Goal: Answer question/provide support

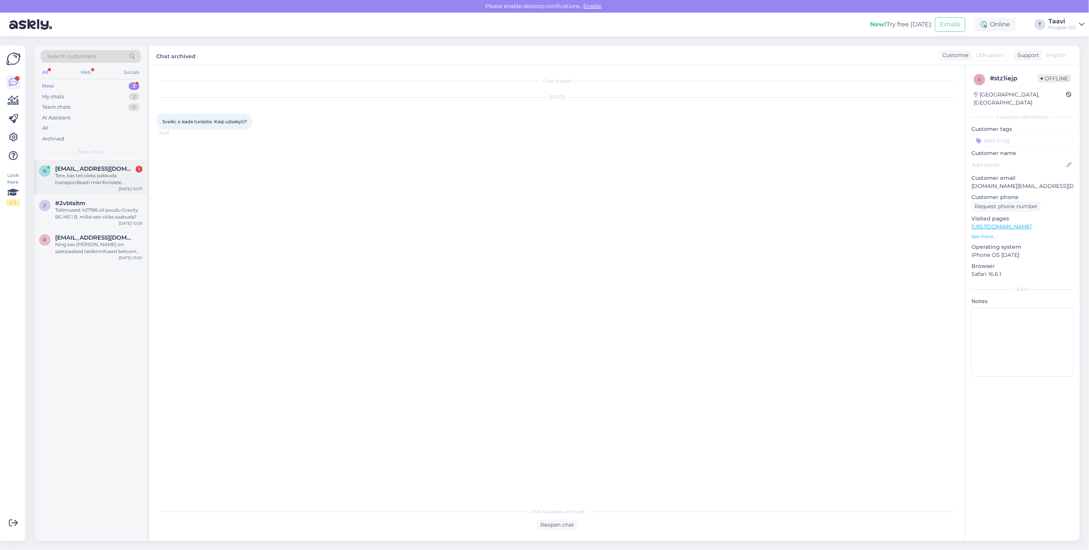
click at [108, 177] on div "Tere, kas teil oleks pakkuda transpordikasti mikrifonidele Sennheiser XSW 2-835…" at bounding box center [98, 179] width 87 height 14
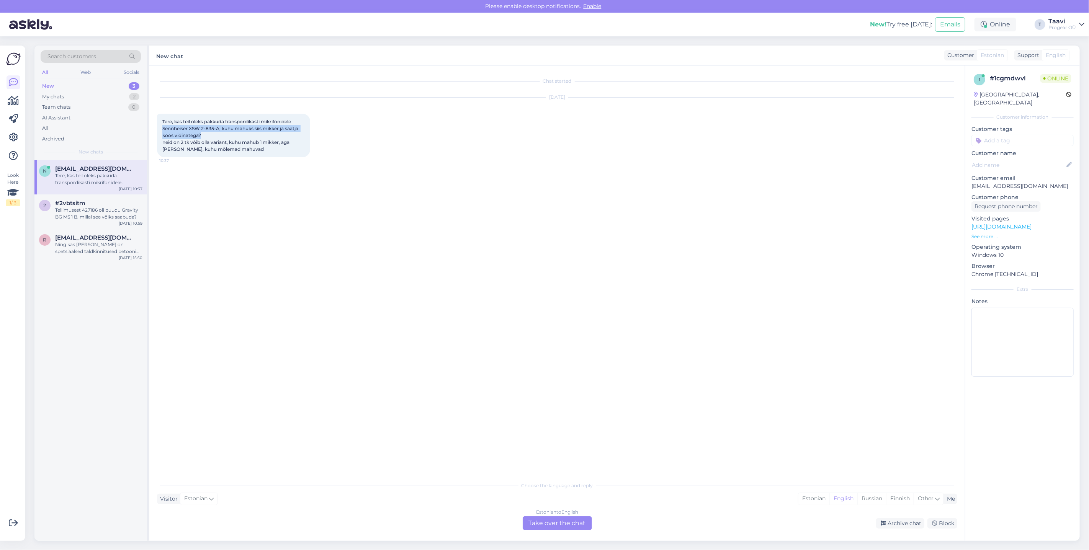
drag, startPoint x: 163, startPoint y: 129, endPoint x: 296, endPoint y: 134, distance: 133.0
click at [296, 134] on div "Tere, kas teil oleks pakkuda transpordikasti mikrifonidele Sennheiser XSW 2-835…" at bounding box center [233, 136] width 153 height 44
copy span "Sennheiser XSW 2-835-A, kuhu mahuks siis mikker ja saatja koos vidinatega?"
click at [545, 526] on div "Estonian to English Take over the chat" at bounding box center [557, 524] width 69 height 14
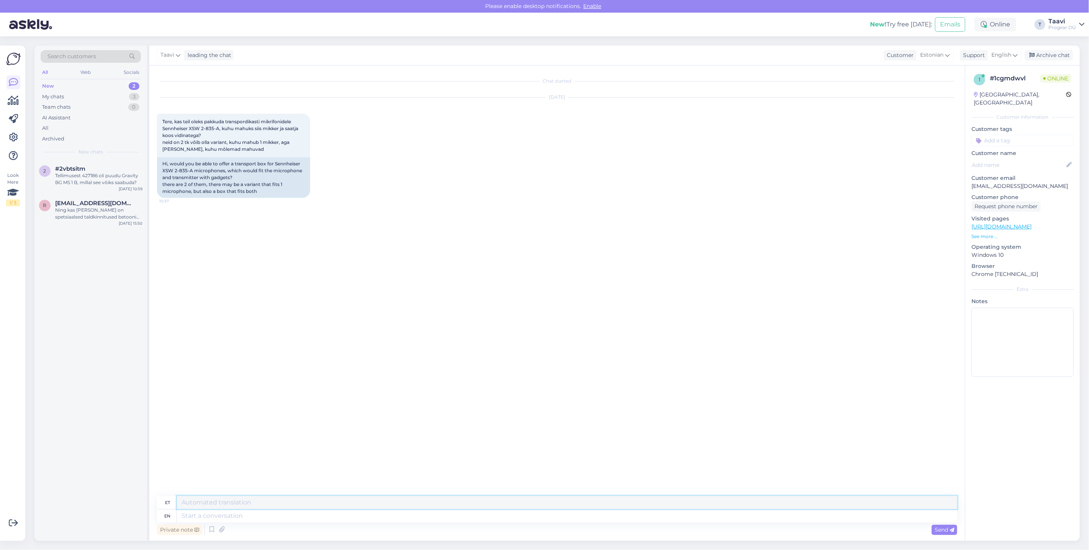
drag, startPoint x: 201, startPoint y: 508, endPoint x: 201, endPoint y: 513, distance: 5.0
click at [201, 512] on div "et en" at bounding box center [557, 509] width 800 height 26
click at [193, 514] on textarea at bounding box center [567, 516] width 780 height 13
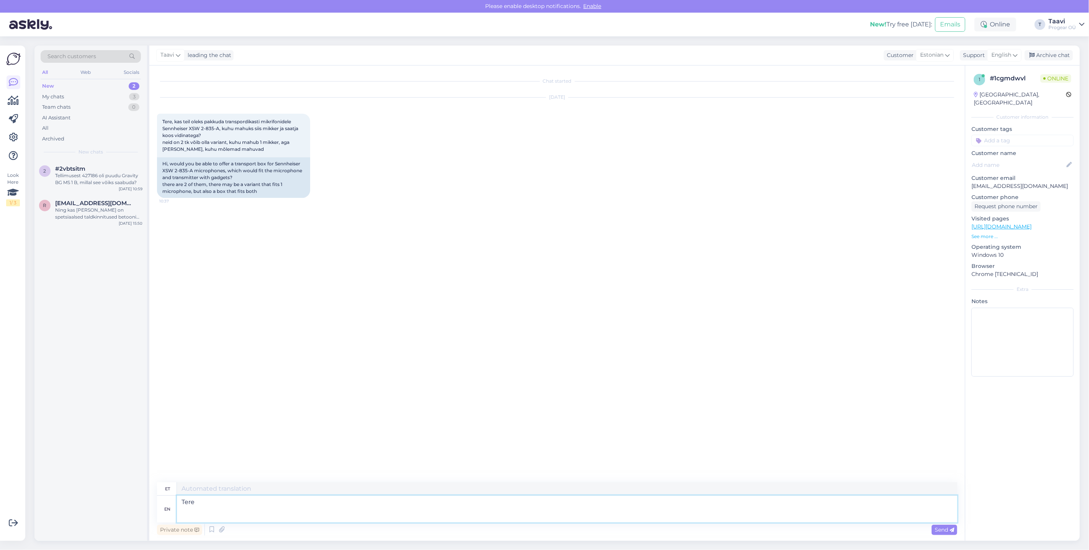
type textarea "Tere"
type textarea "Tere Meil"
type textarea "Tere Meil üks"
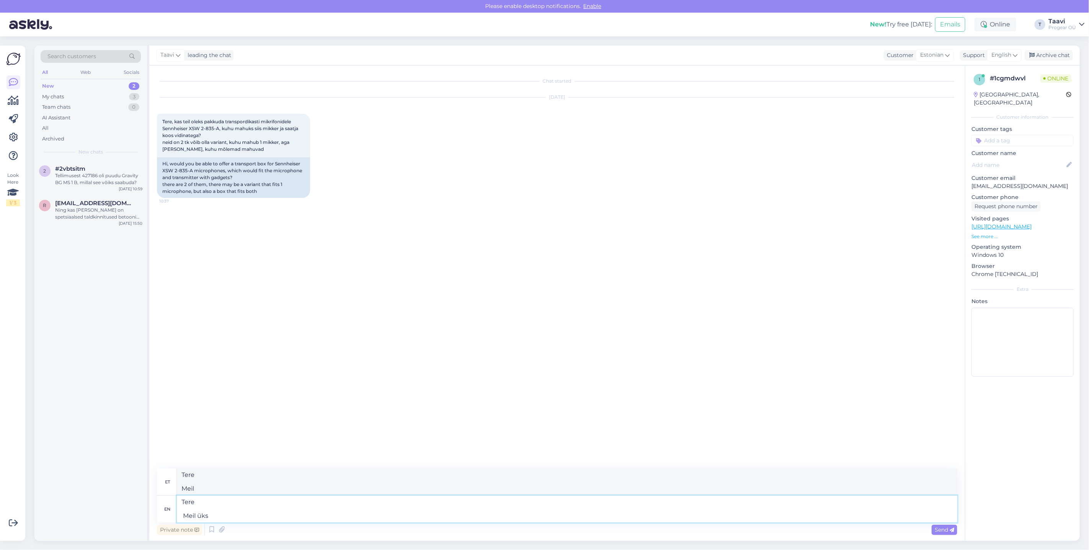
type textarea "Tere Meil ​​üks"
type textarea "Tere Meil"
type textarea "Tere Meil on s"
type textarea "Tere Meil ​​on"
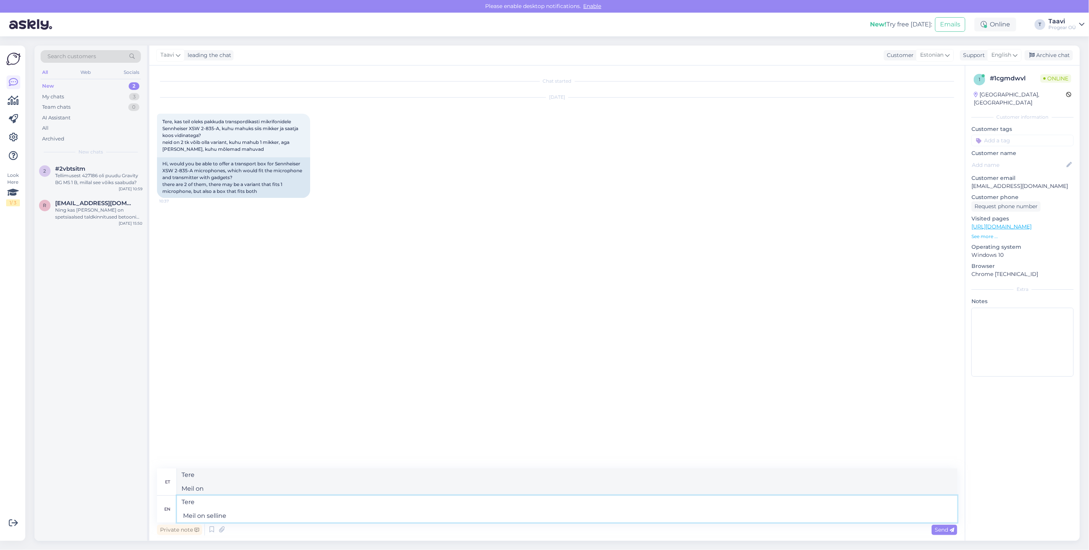
type textarea "Tere Meil on selline"
type textarea "Tere Meil ​​on müügil"
type textarea "Tere Meil on selline r"
type textarea "Tere Meil ​​on selline r"
type textarea "Tere Meil on selline"
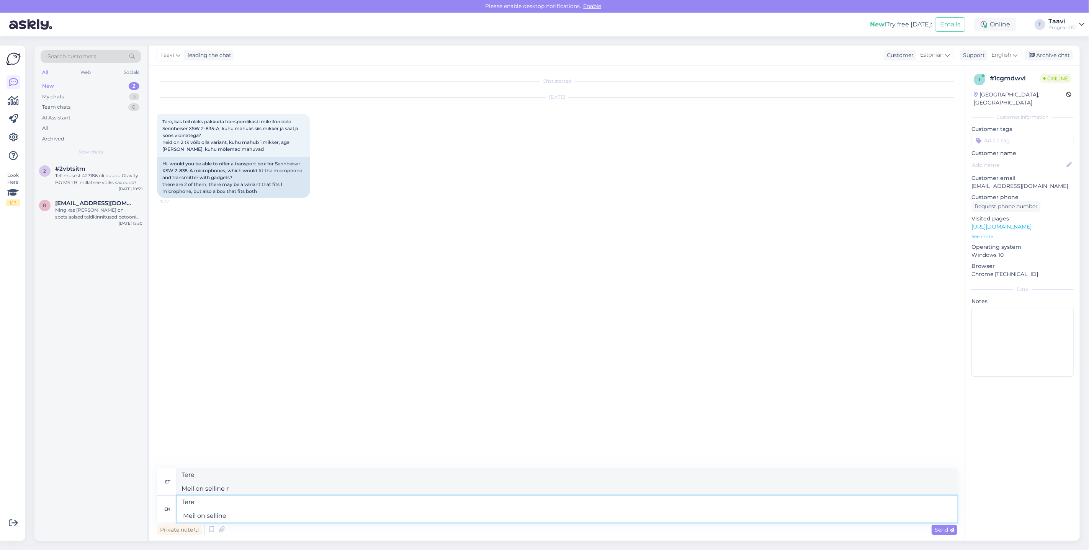
type textarea "Tere Meil ​​on müügil"
type textarea "Tere Meil on selline toode"
type textarea "Tere Meil ​​on selline toode"
type textarea "Tere Meil on selline toode [GEOGRAPHIC_DATA]"
type textarea "Tere Meil ​​on selline toode [GEOGRAPHIC_DATA]"
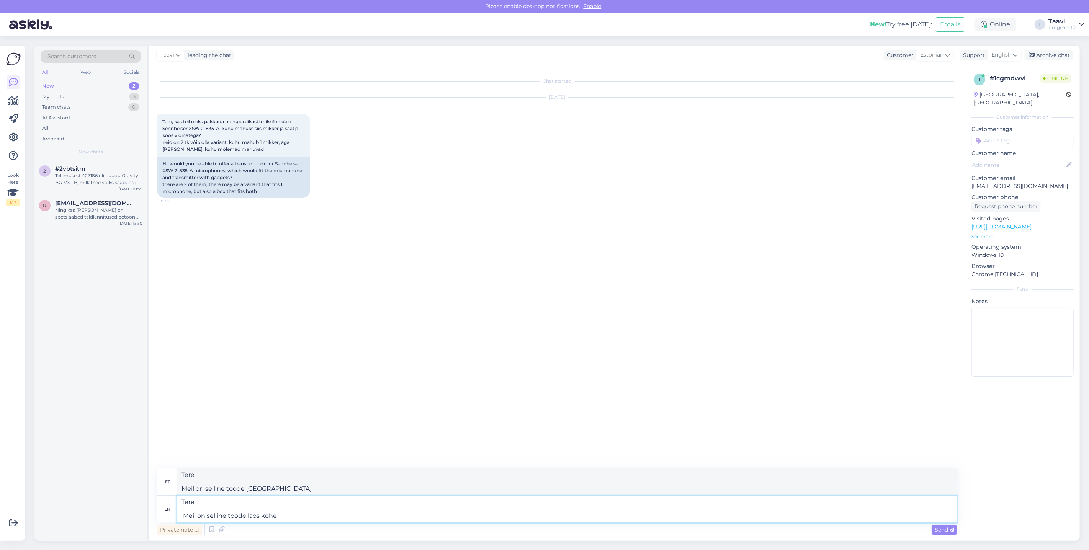
type textarea "Tere Meil on selline toode laos kohe"
type textarea "Tere Meil ​​on selline toode laos kohe"
type textarea "Tere Meil on selline toode laos kohe olemas"
type textarea "Tere Meil ​​on selline toode laos kohe olemas"
type textarea "Tere Meil on selline toode laos kohe olemas,"
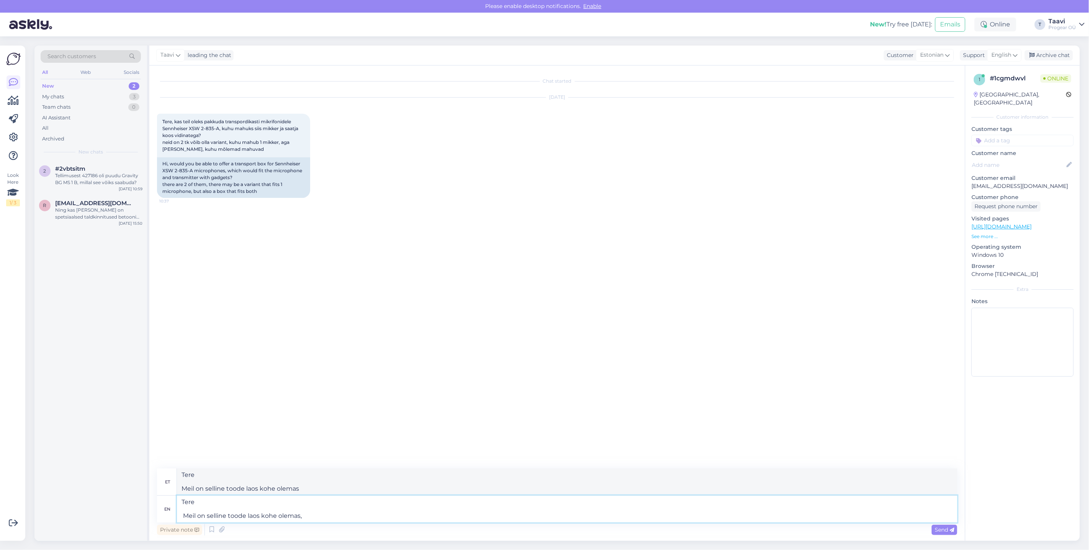
type textarea "Tere Meil ​​on selline toode laos kohe olemas,"
paste textarea "[URL][DOMAIN_NAME]"
type textarea "Tere Meil on selline toode laos kohe olemas, [URL][DOMAIN_NAME]"
type textarea "Tere Meil ​​on selline toode laos kohe olemas, [URL][DOMAIN_NAME]"
type textarea "Tere Meil on selline toode laos kohe olemas, [URL][DOMAIN_NAME] 100€"
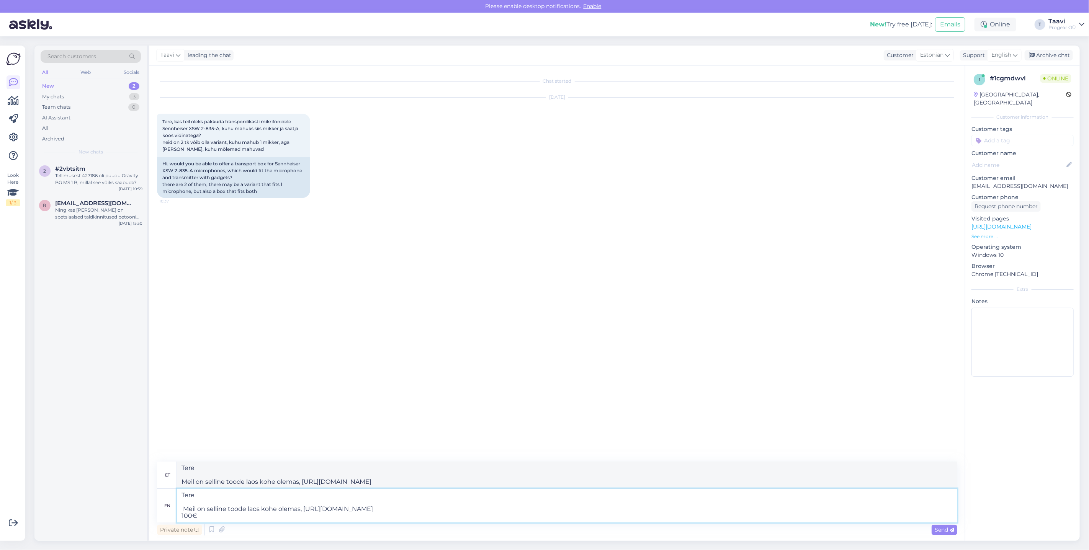
type textarea "Tere Meil ​​on selline toode laos kohe olemas, [URL][DOMAIN_NAME] 100€"
type textarea "Tere Meil on selline toode laos kohe olemas, [URL][DOMAIN_NAME] 100€ k,"
type textarea "Tere Meil ​​on selline toode laos kohe olemas, [URL][DOMAIN_NAME] 100€ k,"
type textarea "Tere Meil on selline toode laos kohe olemas, [URL][DOMAIN_NAME] 100€ k"
type textarea "Tere Meil ​​on selline toode laos kohe olemas, [URL][DOMAIN_NAME] 100€ k"
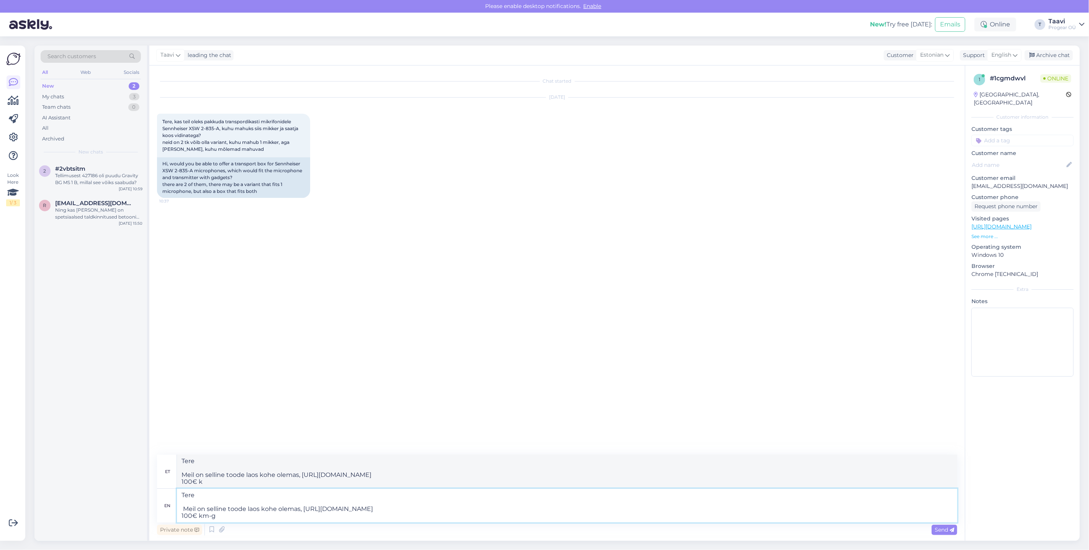
type textarea "Tere Meil on selline toode laos kohe olemas, [URL][DOMAIN_NAME] 100€ km-ga"
type textarea "Tere Meil ​​on selline toode laos kohe olemas, [URL][DOMAIN_NAME] 100€ km-ga"
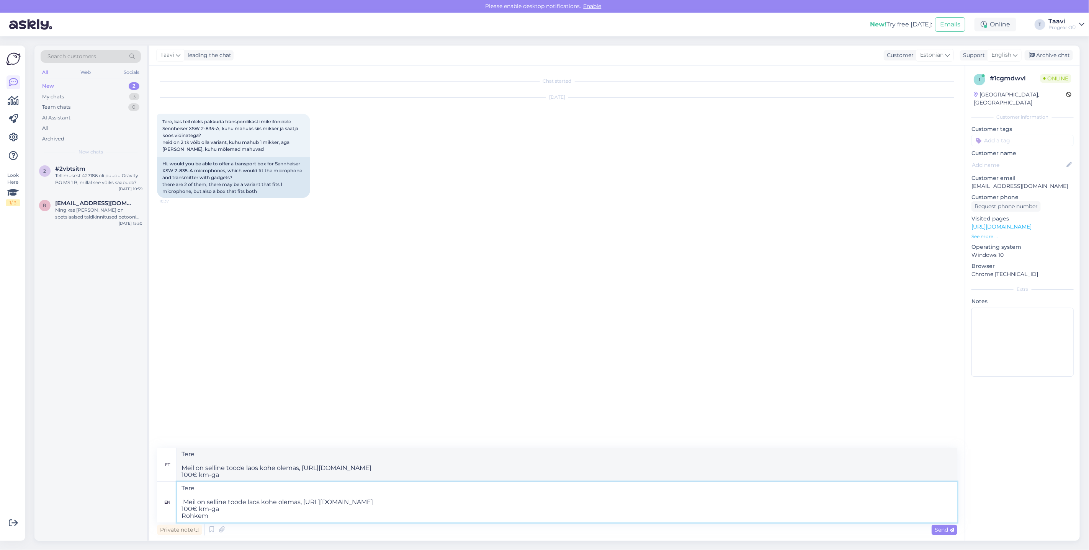
type textarea "Tere Meil on selline toode laos kohe olemas, [URL][DOMAIN_NAME] 100€ km-ga Rohk…"
type textarea "Tere Meil ​​on selline toode laos kohe olemas, [URL][DOMAIN_NAME] 100€ km-ga Ro…"
type textarea "Tere Meil on selline toode laos kohe olemas, [URL][DOMAIN_NAME] 100€ km-ga Mida…"
type textarea "Tere Meil ​​on selline toode laos kohe olemas, [URL][DOMAIN_NAME] 100€ km-ga Mi…"
type textarea "Tere Meil on selline toode laos kohe olemas, [URL][DOMAIN_NAME] 100€ km-ga Mida…"
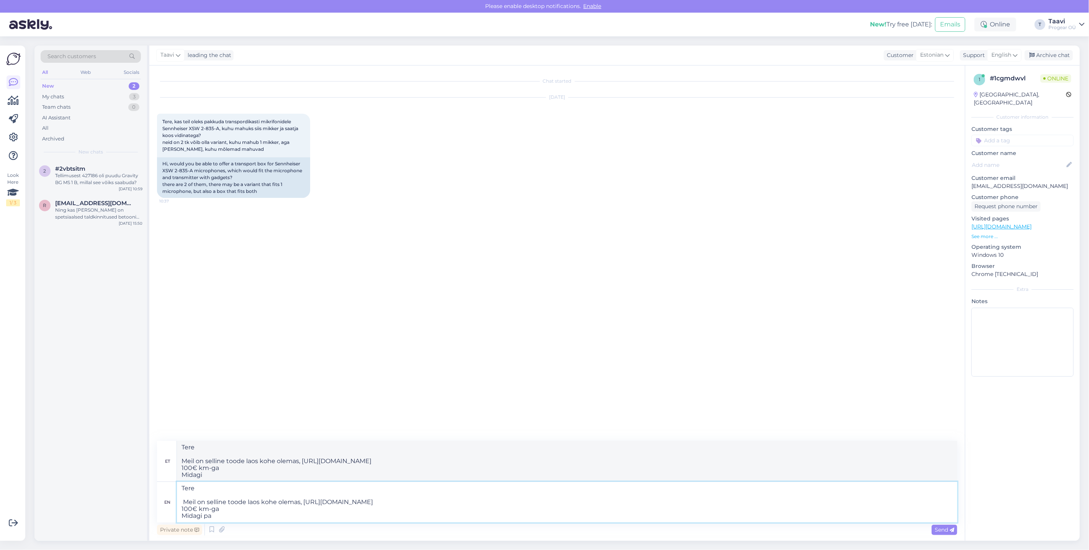
type textarea "Tere Meil ​​on selline toode laos kohe olemas, [URL][DOMAIN_NAME] 100€ km-ga Mi…"
type textarea "Tere Meil on selline toode laos kohe olemas, [URL][DOMAIN_NAME] 100€ km-ga Mida…"
type textarea "Tere Meil ​​on selline toode laos kohe olemas, [URL][DOMAIN_NAME] 100€ km-ga Mi…"
type textarea "Tere Meil on selline toode laos kohe olemas, [URL][DOMAIN_NAME] 100€ km-ga Mida…"
type textarea "Tere Meil ​​on selline toode laos kohe olemas, [URL][DOMAIN_NAME] 100€ km-ga Mi…"
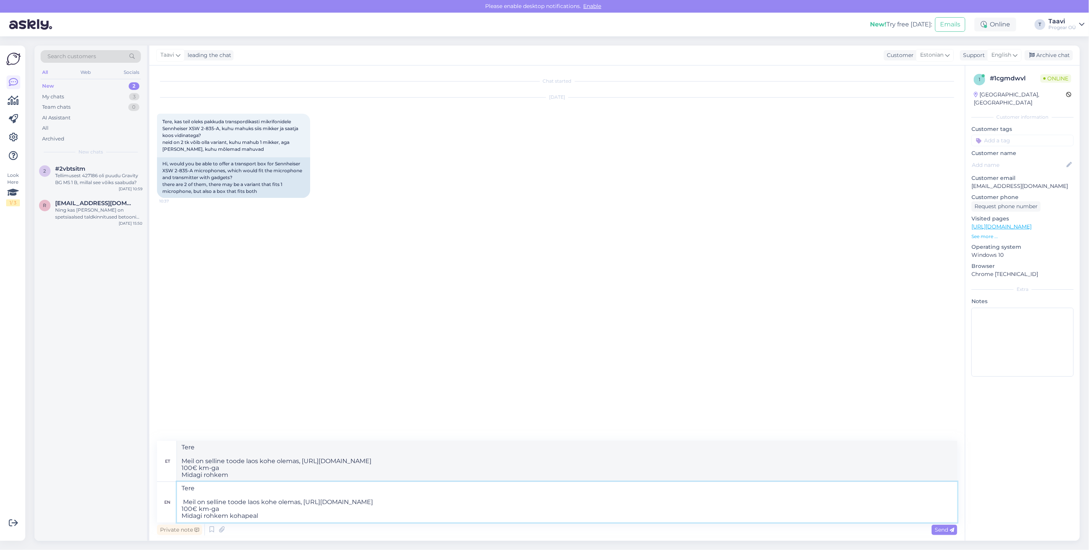
type textarea "Tere Meil on selline toode laos kohe olemas, [URL][DOMAIN_NAME] 100€ km-ga Mida…"
type textarea "Tere Meil ​​on selline toode laos kohe olemas, [URL][DOMAIN_NAME] 100€ km-ga Mi…"
type textarea "Tere Meil on selline toode laos kohe olemas, [URL][DOMAIN_NAME] 100€ km-ga Mida…"
type textarea "Tere Meil ​​on selline toode laos kohe olemas, [URL][DOMAIN_NAME] 100€ km-ga Mi…"
type textarea "Tere Meil on selline toode laos kohe olemas, [URL][DOMAIN_NAME] 100€ km-ga Mida…"
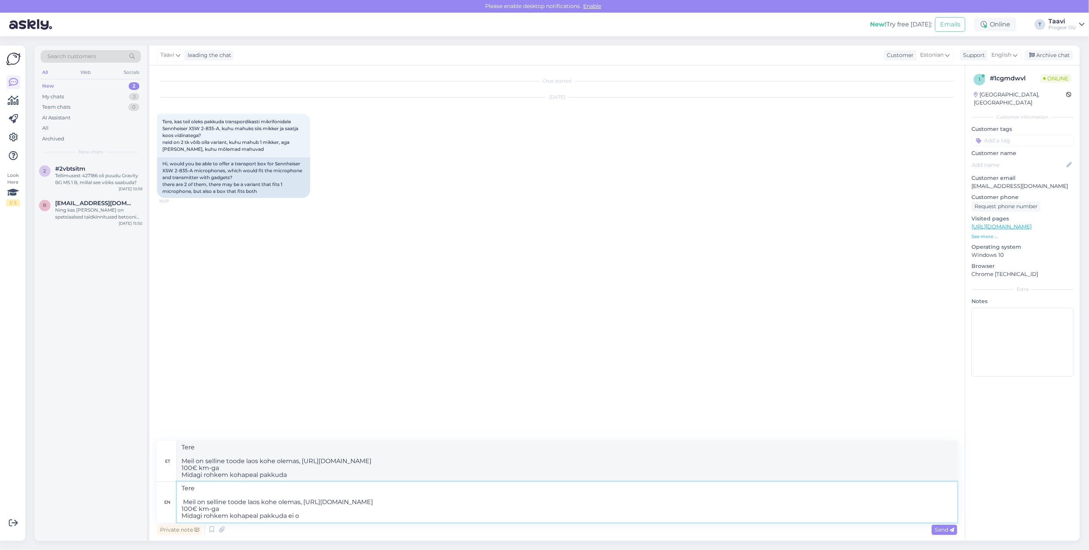
type textarea "Tere Meil ​​on selline toode laos kohe olemas, [URL][DOMAIN_NAME] 100€ km-ga Mi…"
type textarea "Tere Meil on selline toode laos kohe olemas, [URL][DOMAIN_NAME] 100€ km-ga Mida…"
type textarea "Tere Meil ​​on selline toode laos kohe olemas, [URL][DOMAIN_NAME] 100€ km-ga Mi…"
type textarea "Tere Meil on selline toode laos kohe olemas, [URL][DOMAIN_NAME] 100€ km-ga Mida…"
type textarea "Tere Meil ​​on selline toode laos kohe olemas, [URL][DOMAIN_NAME] 100€ km-ga Mi…"
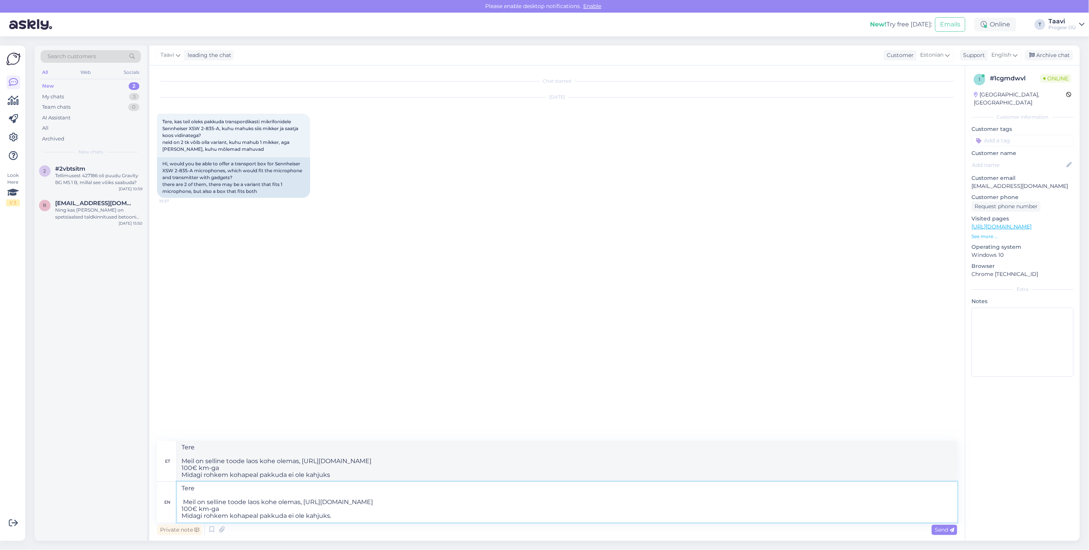
type textarea "Tere Meil on selline toode laos kohe olemas, [URL][DOMAIN_NAME] 100€ km-ga Mida…"
type textarea "Tere Meil ​​on selline toode laos kohe olemas, [URL][DOMAIN_NAME] 100€ km-ga Mi…"
type textarea "Tere Meil on selline toode laos kohe olemas, [URL][DOMAIN_NAME] 100€ km-ga Mida…"
drag, startPoint x: 937, startPoint y: 531, endPoint x: 892, endPoint y: 531, distance: 45.2
click at [937, 532] on span "Send" at bounding box center [945, 529] width 20 height 7
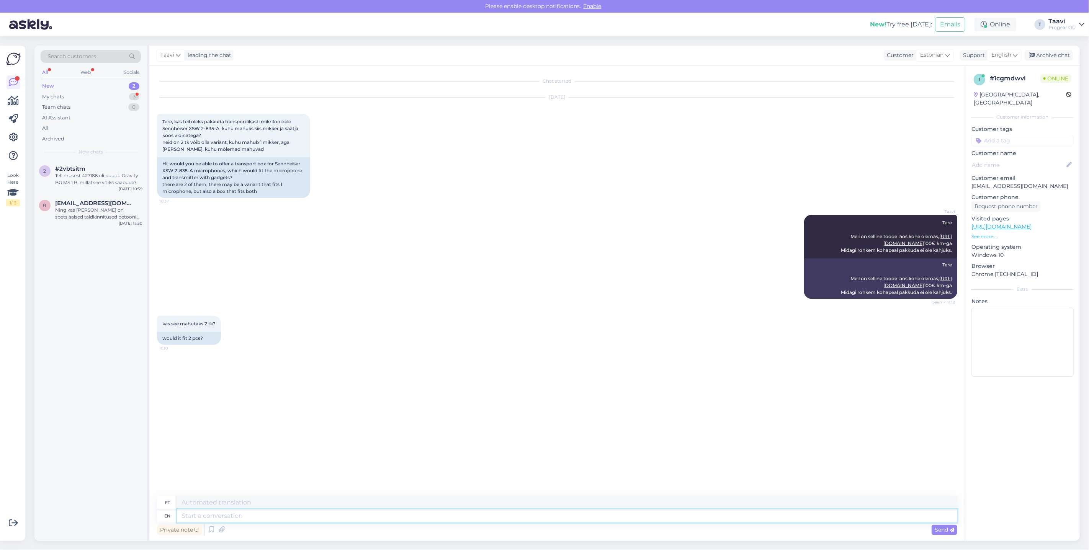
click at [219, 513] on textarea at bounding box center [567, 516] width 780 height 13
type textarea "usun [PERSON_NAME]"
type textarea "usun küllta"
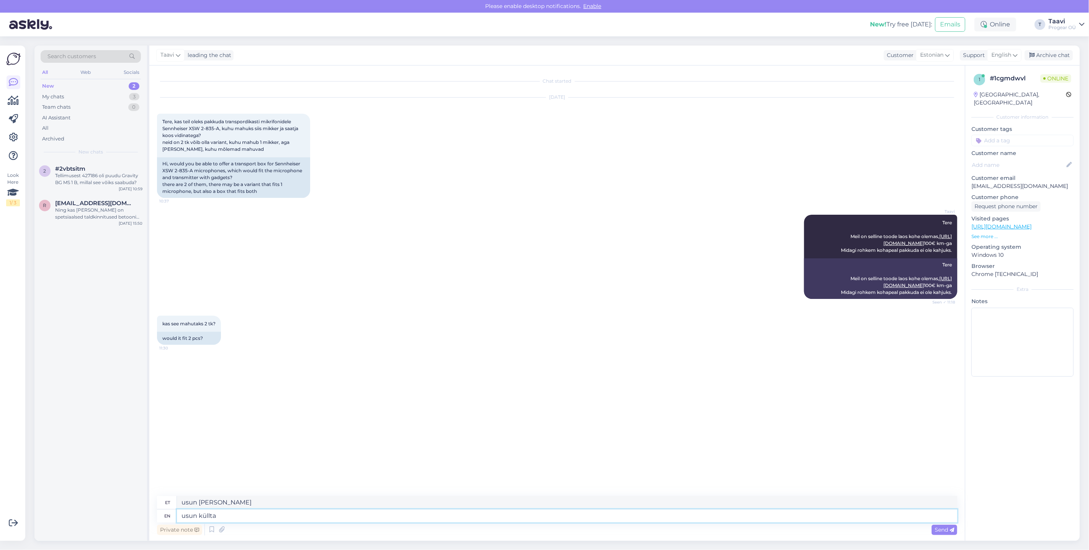
type textarea "usun [PERSON_NAME]"
type textarea "usun küllta on"
type textarea "usun [PERSON_NAME] on"
type textarea "usun küllta on 4"
type textarea "usun [PERSON_NAME] 4. [PERSON_NAME]"
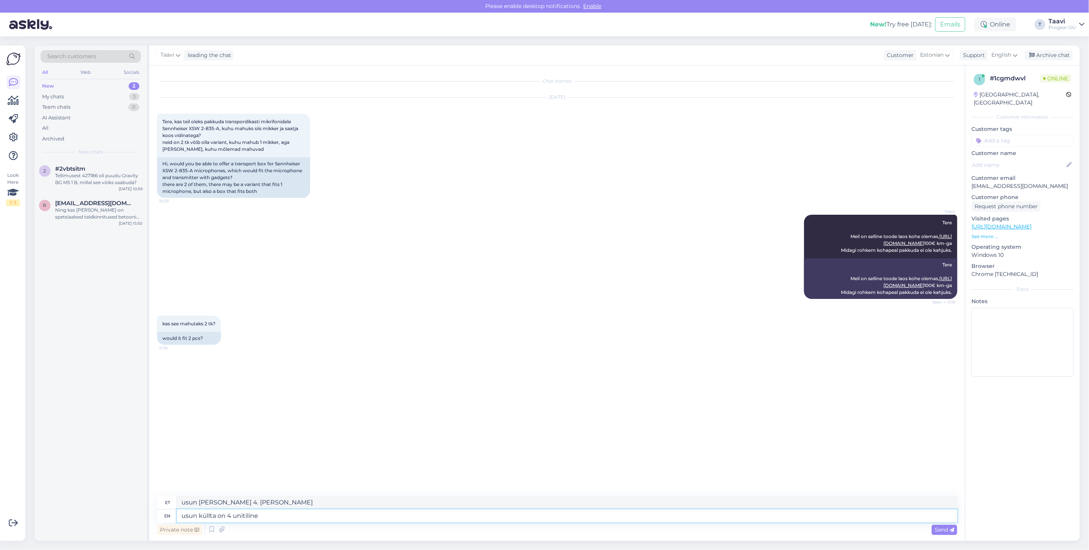
type textarea "usun küllta on 4 unitiline"
type textarea "usun [PERSON_NAME] 4. üksusel"
type textarea "usun küllta on 4 uni"
type textarea "usun [PERSON_NAME] 4. uni"
type textarea "usun küllta on 4 unitiline"
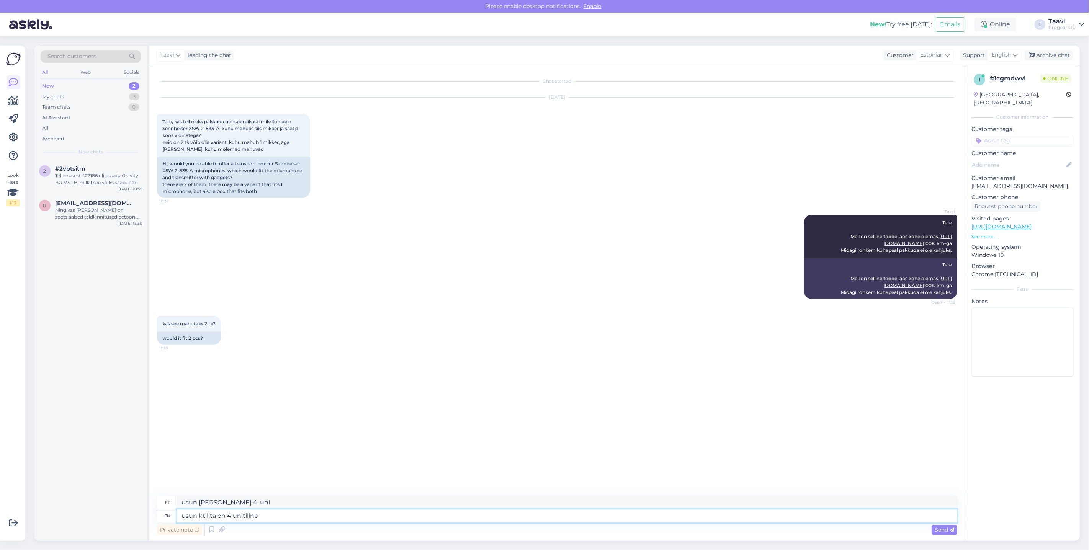
type textarea "usun [PERSON_NAME] 4. üksusel"
type textarea "usun küllta on 4 unitiline."
type textarea "usun [PERSON_NAME] 4 ühikul."
type textarea "usun küllta on 4 unitiline. üks"
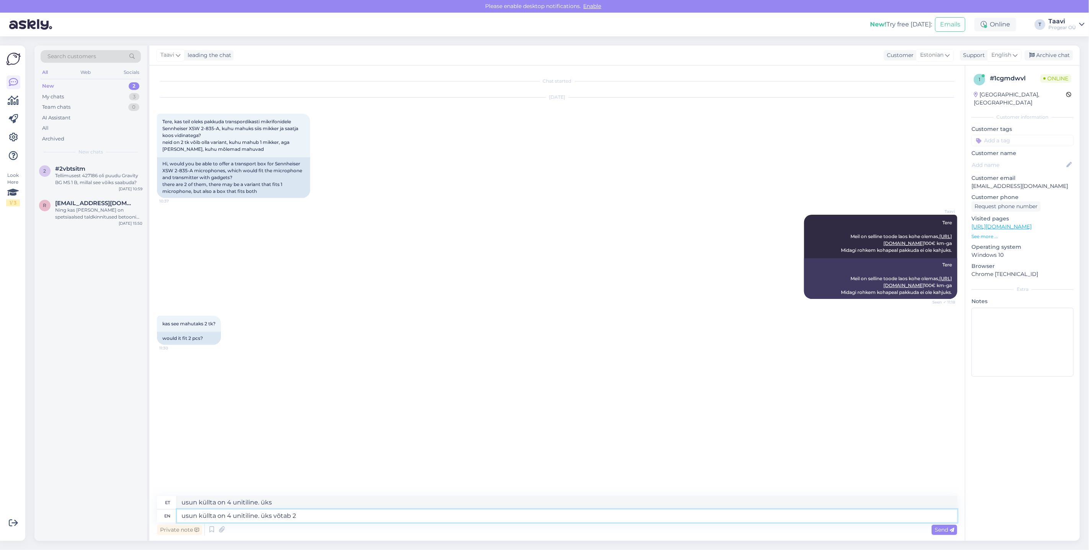
type textarea "usun küllta on 4 unitiline. üks võtab 2"
type textarea "usun küllta on 4 unitiline. üks võtab 2 unitit v"
type textarea "usun küllta on 4 unitiline. üks võtab 2 ühikut"
type textarea "usun küllta on 4 unitiline. üks võtab 2 unitit mu"
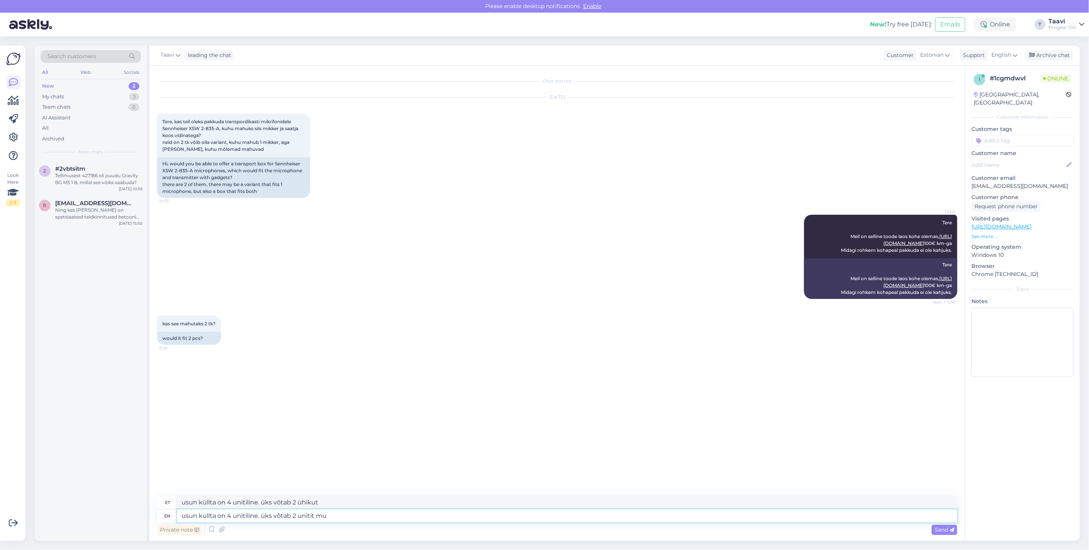
type textarea "usun küllta on 4 unitiline. üks võtab"
type textarea "usun küllta on 4 unitiline. üks võtab 2 unitit mu t"
type textarea "usun küllta on 4 unitiline. üks võtab 2 unitit mu"
type textarea "usun küllta on 4 unitiline. üks võtab 2 unitit mu teada a"
type textarea "usun küllta on 4 unitiline. üks võtab 2 unitit mu teada"
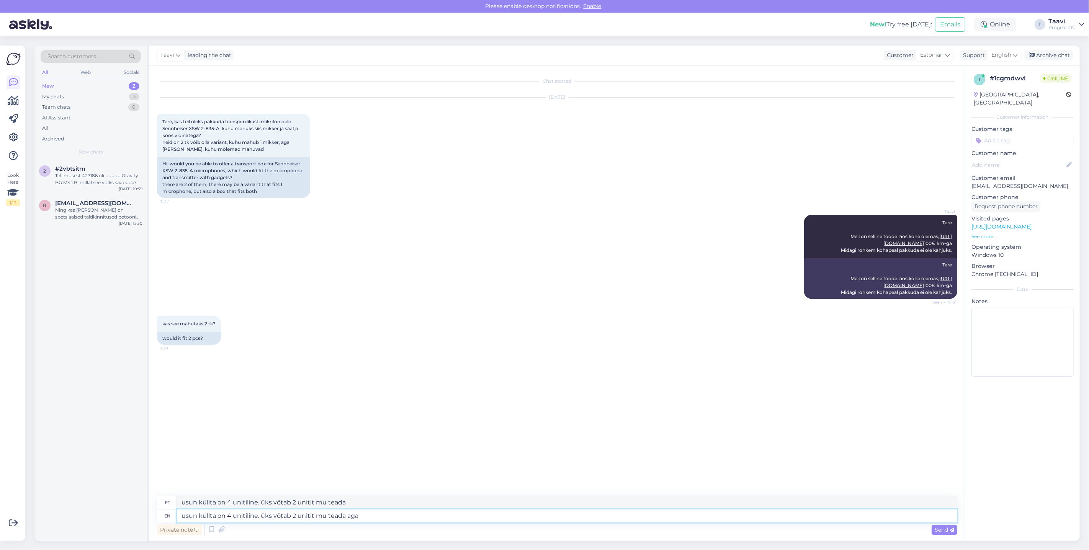
type textarea "usun küllta on 4 unitiline. üks võtab 2 unitit mu teada aga s"
type textarea "usun küllta on 4 unitiline. üks võtab 2 unitit mu teada aga"
type textarea "usun küllta on 4 unitiline. üks võtab 2 unitit mu teada"
type textarea "usun küllta on 4 unitiline. üks võtab 2 unitit mu teada."
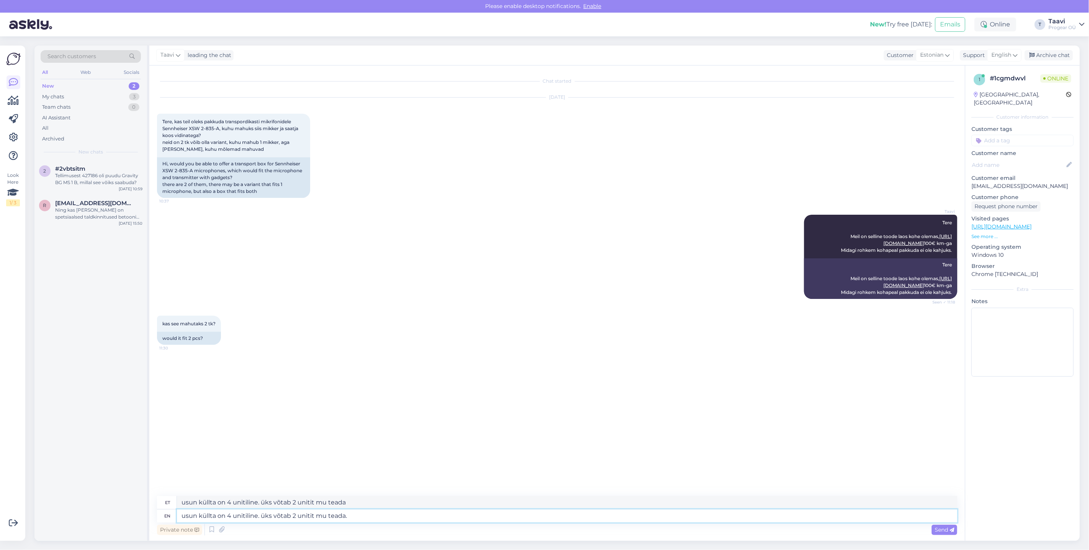
type textarea "usun küllta on 4 unitiline. üks võtab 2 unitit mu teada."
type textarea "usun küllta on 4 unitiline. üks võtab 2 unitit mu teada. ki"
type textarea "usun küllta on 4 unitiline. üks võtab 2 unitit mu teada. kuid k"
type textarea "usun küllta on 4 unitiline. üks võtab 2 unitit mu teada. kuid"
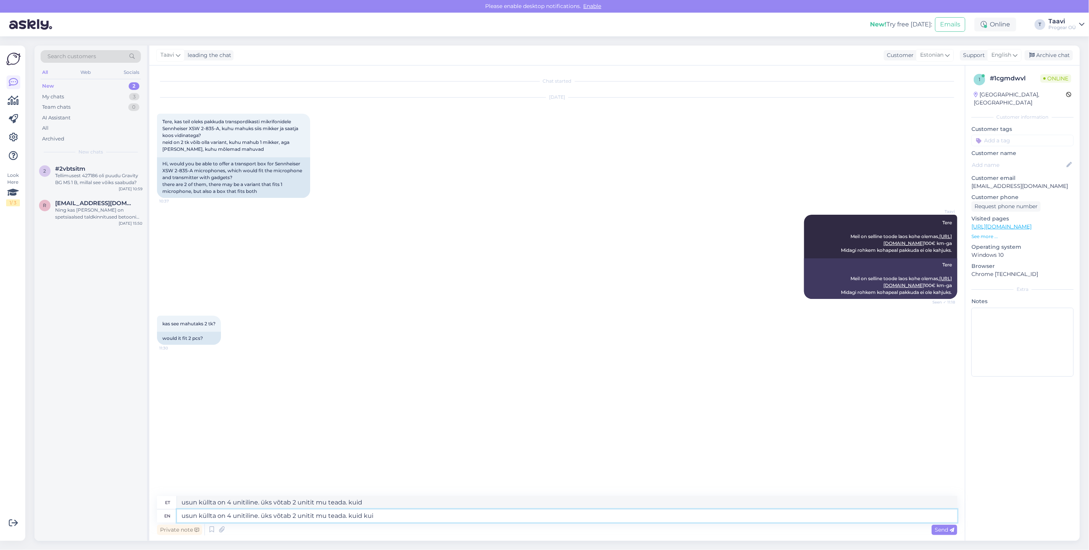
type textarea "usun küllta on 4 unitiline. üks võtab 2 unitit mu teada. kuid kui"
type textarea "usun küllta on 4 unitiline. üks võtab 2 unitit mu teada. kuid"
type textarea "usun küllta on 4 unitiline. üks võtab 2 unitit mu teada."
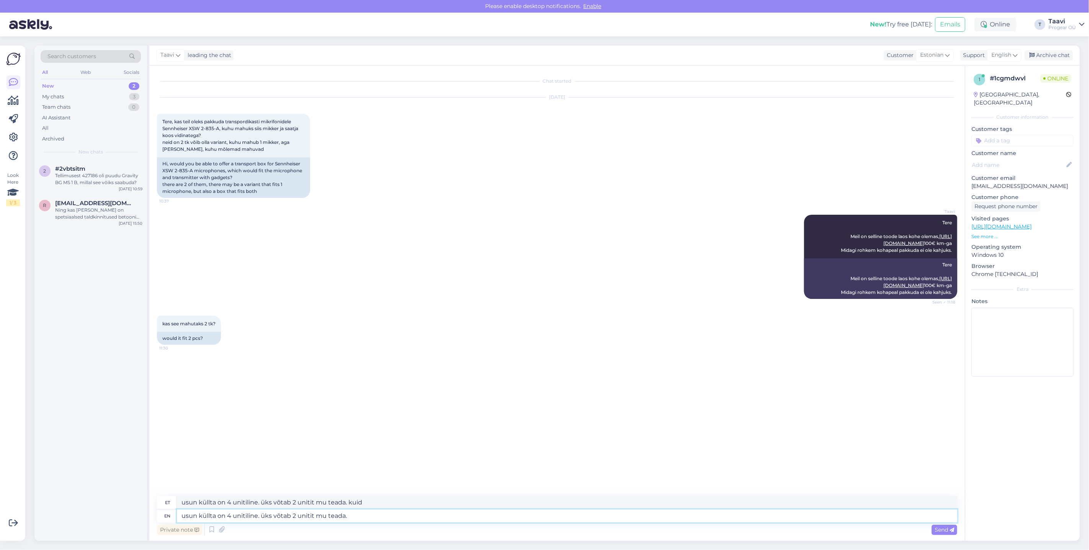
type textarea "usun küllta on 4 unitiline. üks võtab 2 unitit mu teada."
type textarea "usun küllta on 4 unitiline. üks võtab 2 unitit mu teada. samas"
type textarea "usun küllta on 4 unitiline. üks võtab 2 unitit mu teada."
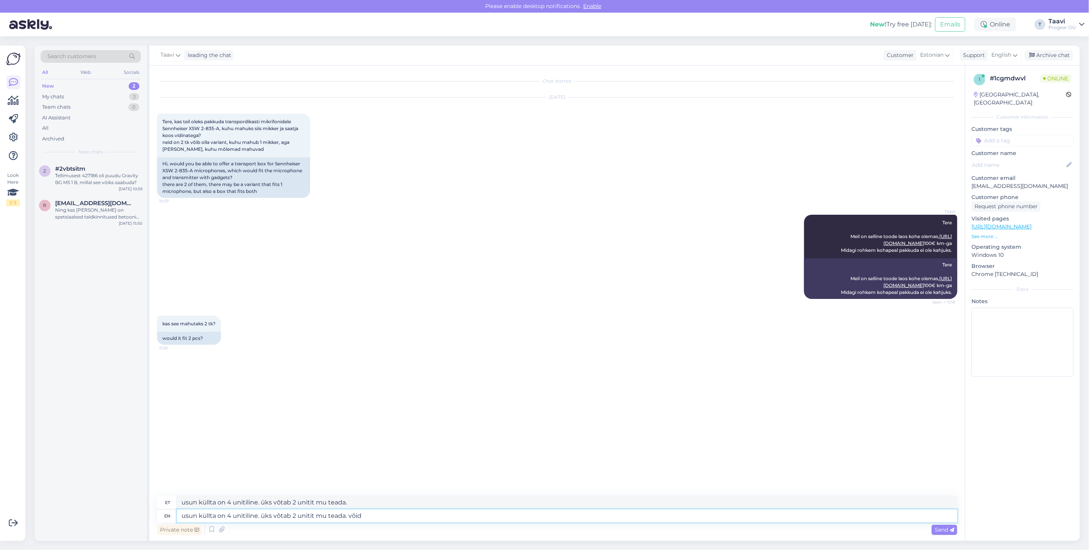
type textarea "usun küllta on 4 unitiline. üks võtab 2 unitit mu teada. võid"
type textarea "usun küllta on 4 unitiline. üks võtab 2 unitit mu teada. võid tulla"
type textarea "usun küllta on 4 unitiline. üks võtab 2 unitit mu teada. võid tulla kohapeale k"
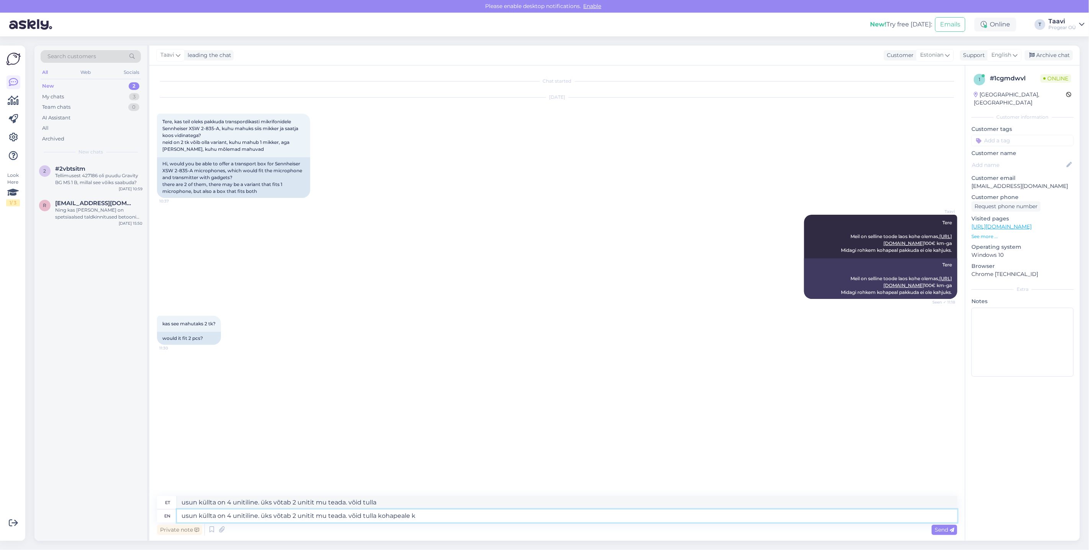
type textarea "usun küllta on 4 unitiline. üks võtab 2 unitit mu teada. võid tulla kohapeale"
type textarea "usun küllta on 4 unitiline. üks võtab 2 unitit mu teada. võid tulla kohapeale k…"
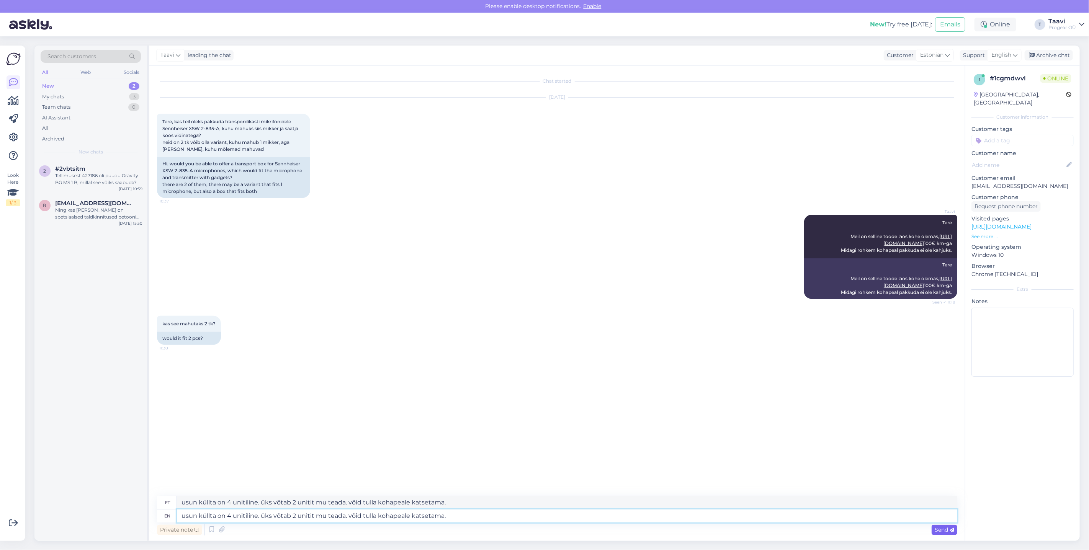
type textarea "usun küllta on 4 unitiline. üks võtab 2 unitit mu teada. võid tulla kohapeale k…"
drag, startPoint x: 949, startPoint y: 532, endPoint x: 903, endPoint y: 539, distance: 46.5
click at [949, 532] on span "Send" at bounding box center [945, 529] width 20 height 7
